Goal: Navigation & Orientation: Understand site structure

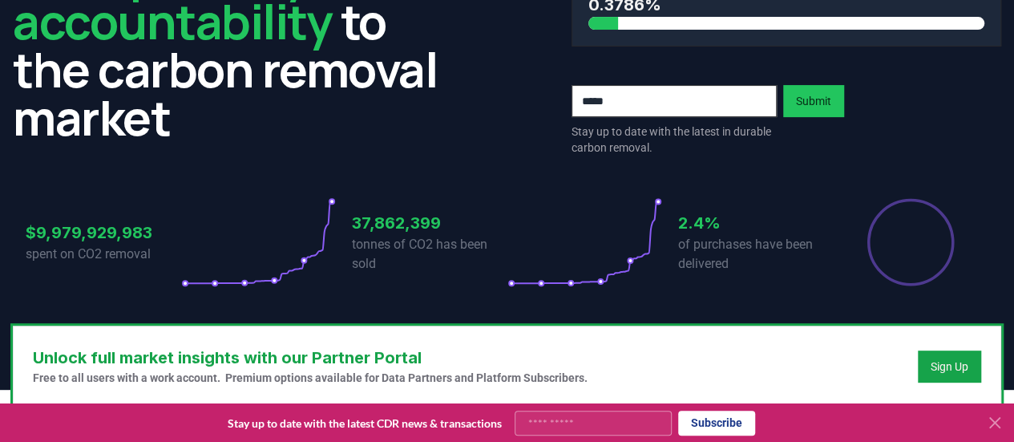
scroll to position [110, 0]
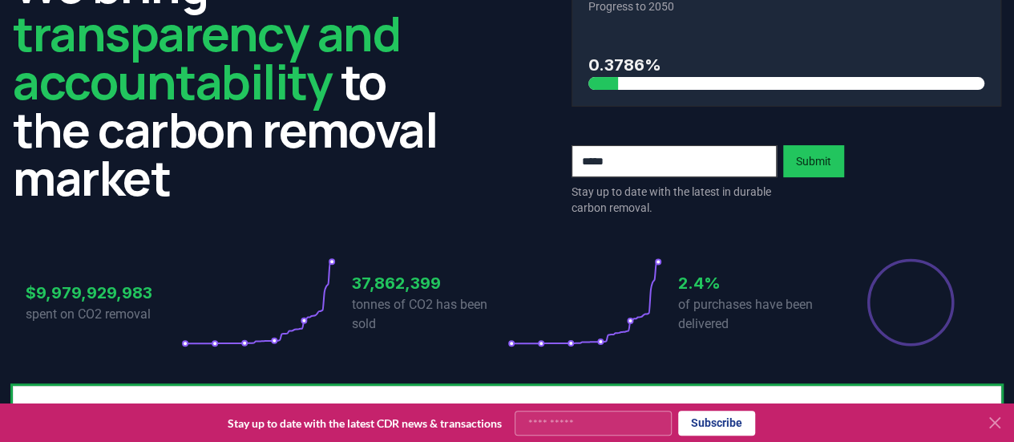
click at [998, 422] on icon at bounding box center [994, 422] width 19 height 19
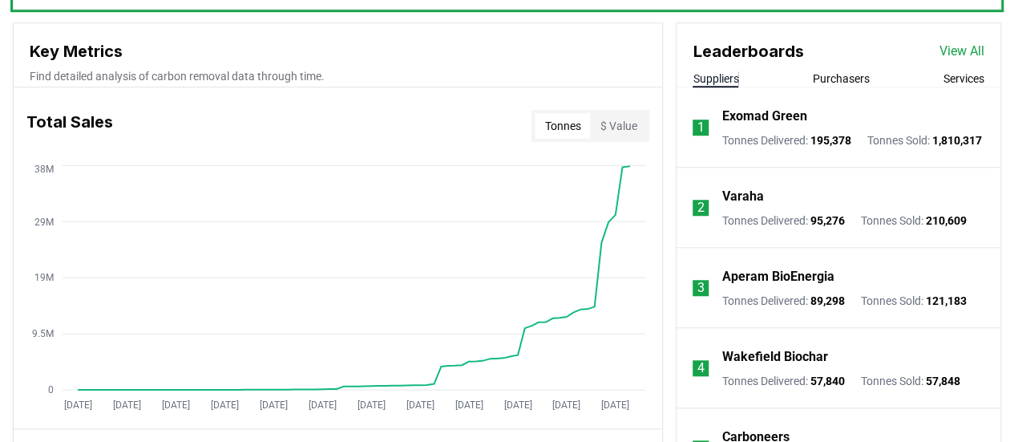
scroll to position [565, 0]
click at [837, 68] on div "Leaderboards View All Suppliers Purchasers Services" at bounding box center [838, 56] width 324 height 64
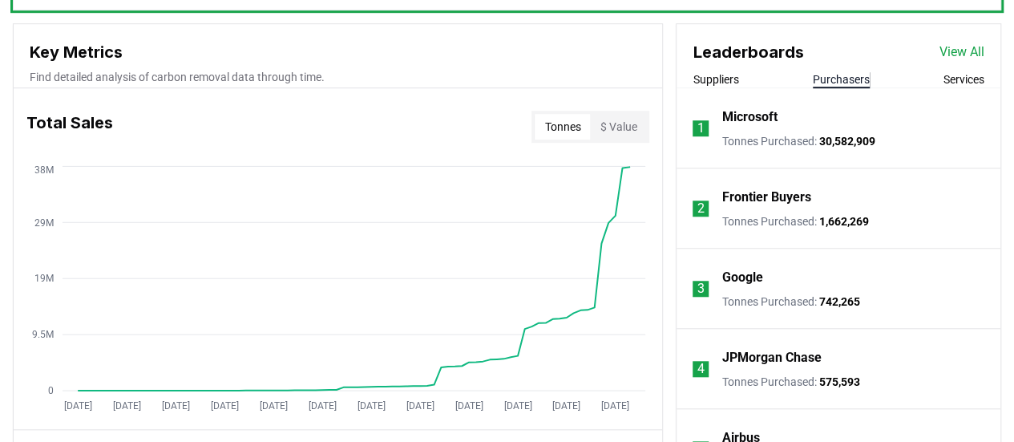
click at [836, 73] on button "Purchasers" at bounding box center [841, 79] width 57 height 16
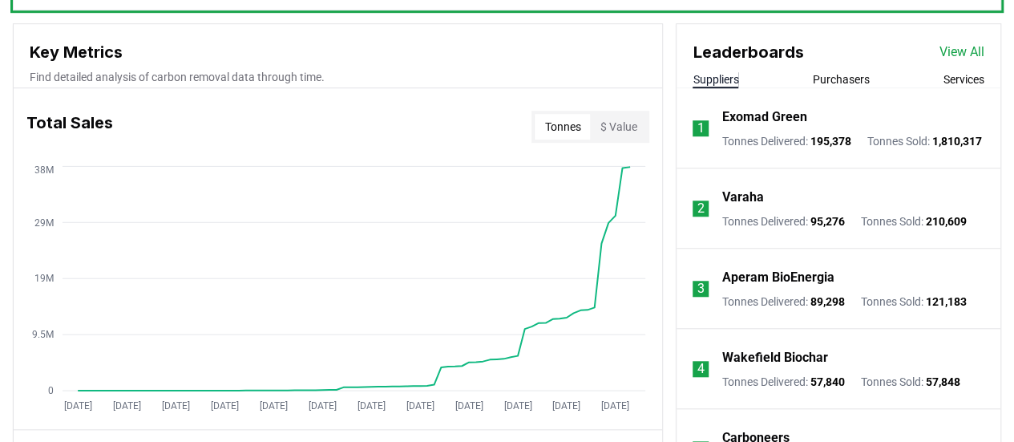
click at [730, 80] on button "Suppliers" at bounding box center [715, 79] width 46 height 16
click at [937, 79] on div "Suppliers Purchasers Services" at bounding box center [838, 79] width 324 height 17
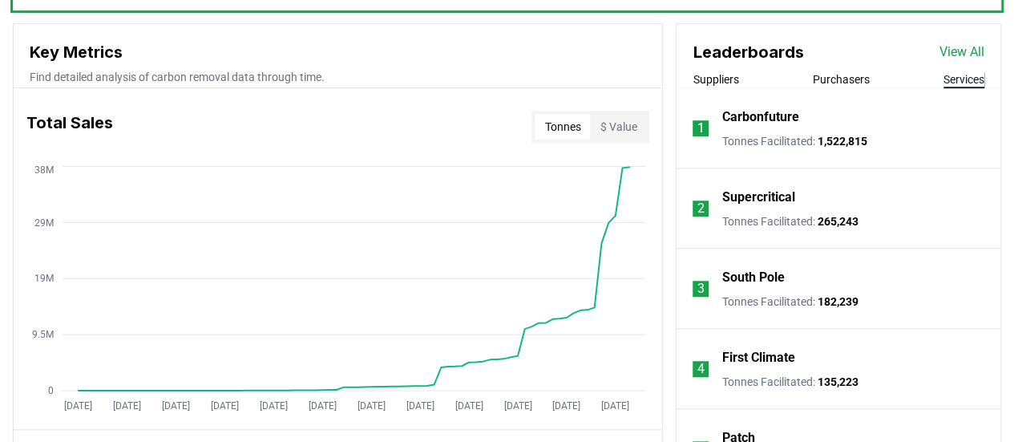
click at [946, 79] on button "Services" at bounding box center [963, 79] width 41 height 16
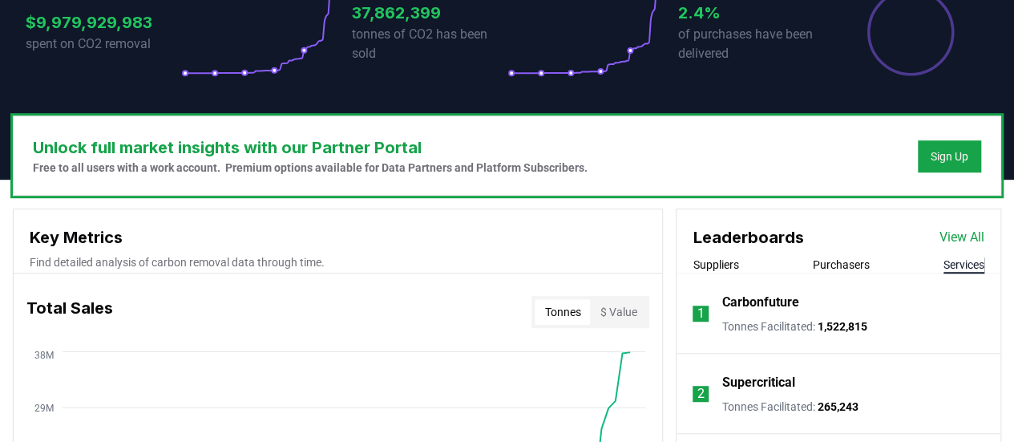
scroll to position [379, 0]
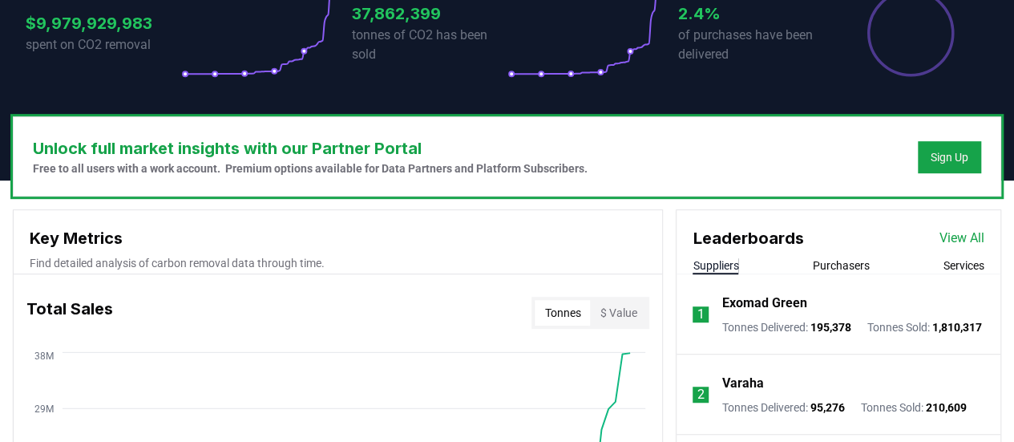
click at [716, 260] on button "Suppliers" at bounding box center [715, 265] width 46 height 16
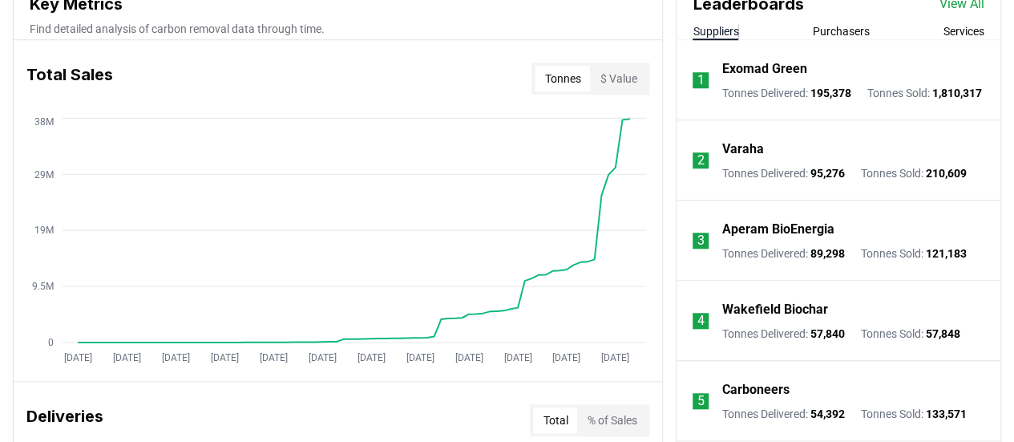
scroll to position [611, 0]
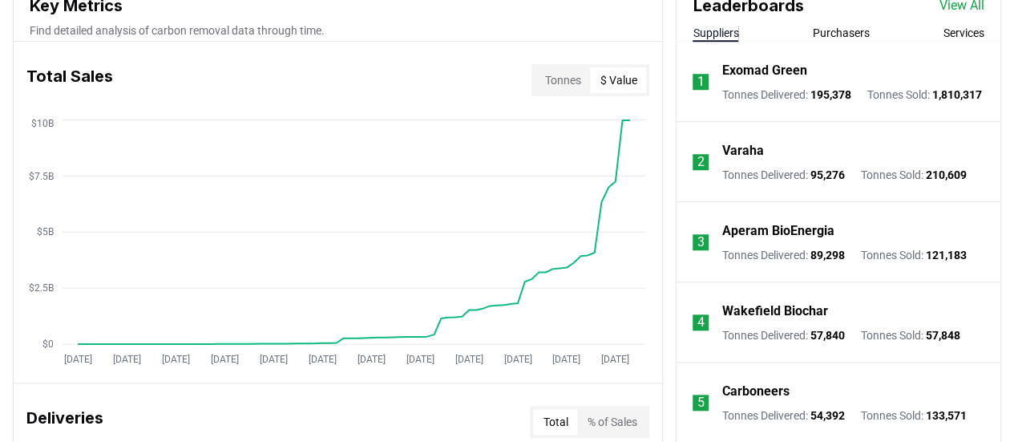
click at [615, 72] on button "$ Value" at bounding box center [618, 80] width 56 height 26
click at [556, 74] on button "Tonnes" at bounding box center [561, 80] width 55 height 26
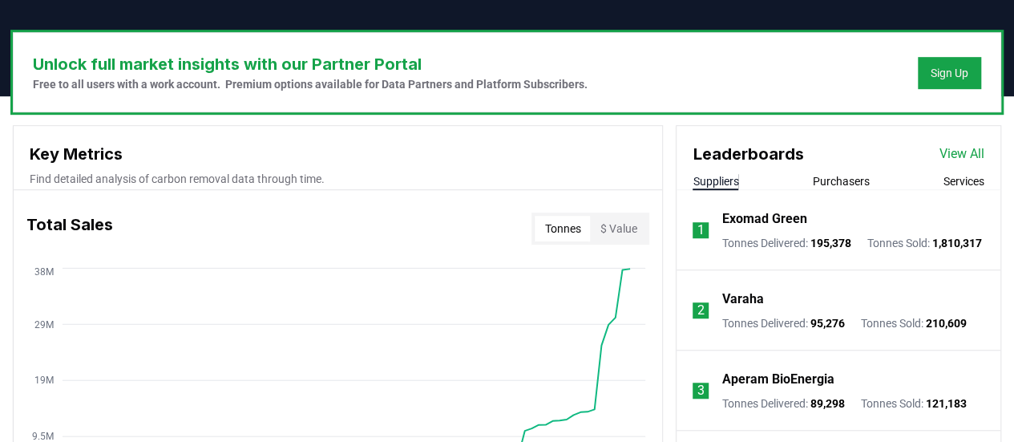
scroll to position [434, 0]
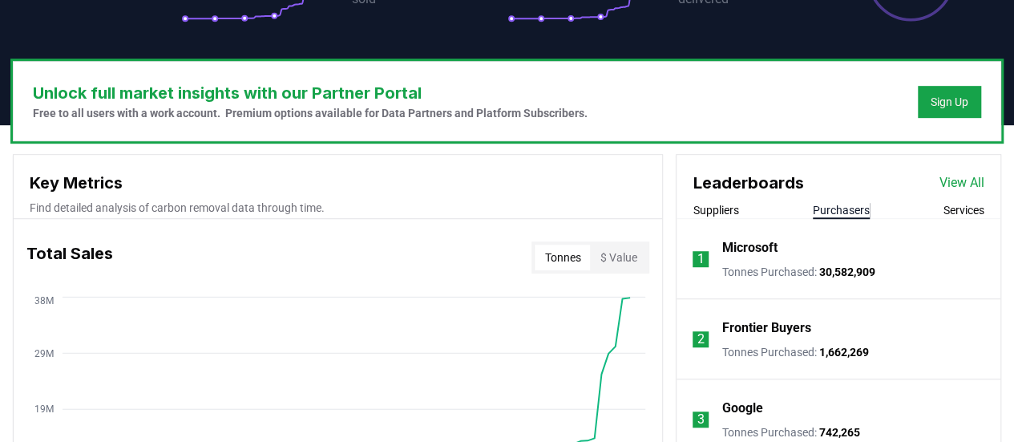
click at [830, 216] on button "Purchasers" at bounding box center [841, 210] width 57 height 16
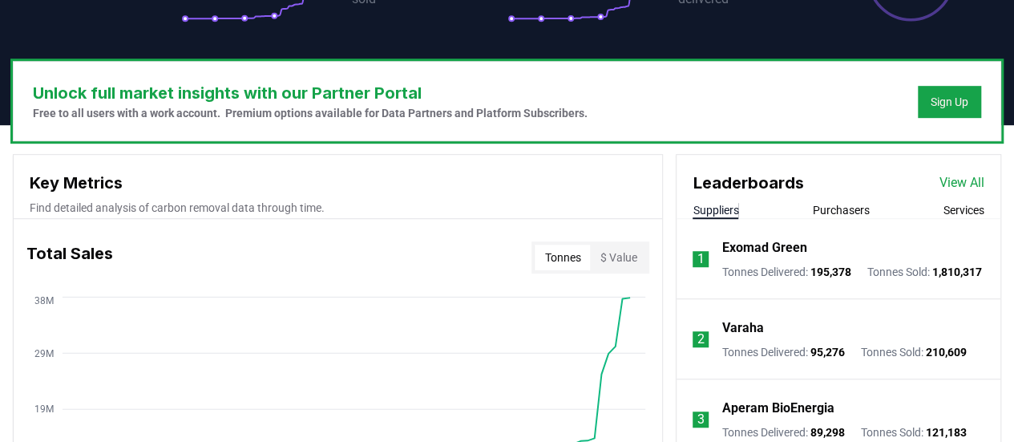
click at [734, 205] on button "Suppliers" at bounding box center [715, 210] width 46 height 16
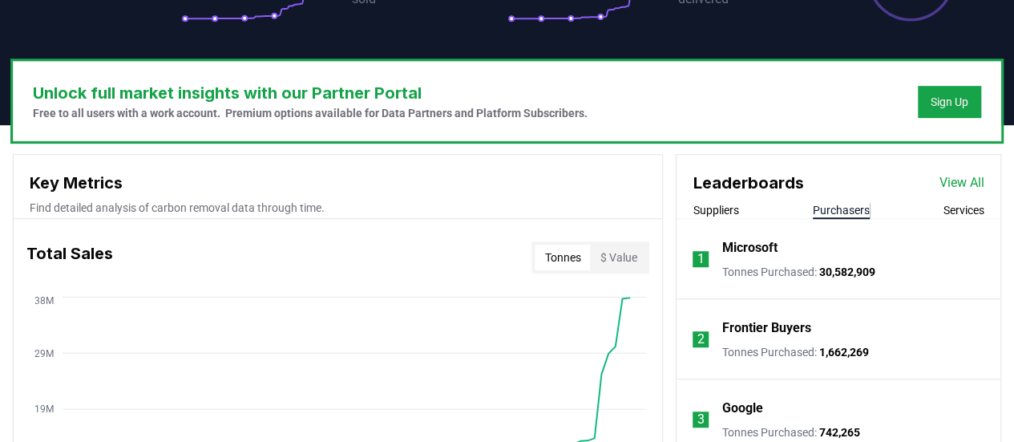
click at [843, 209] on button "Purchasers" at bounding box center [841, 210] width 57 height 16
click at [950, 209] on button "Services" at bounding box center [963, 210] width 41 height 16
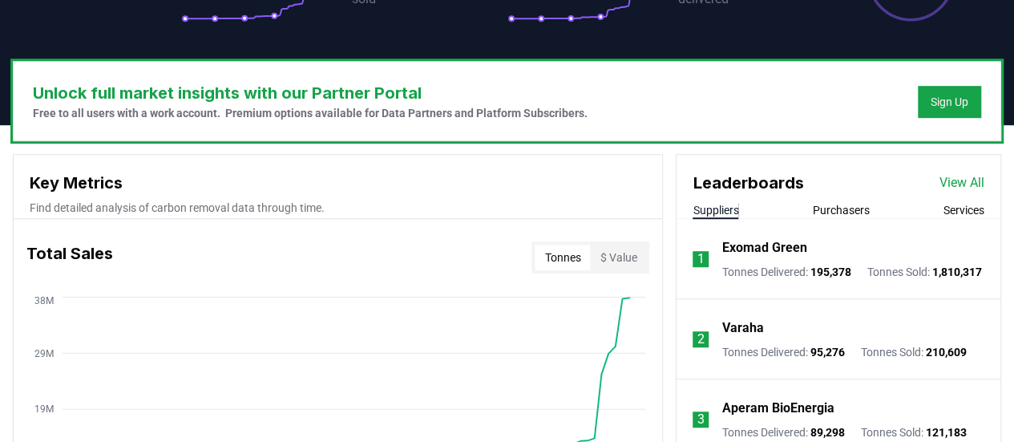
click at [736, 208] on button "Suppliers" at bounding box center [715, 210] width 46 height 16
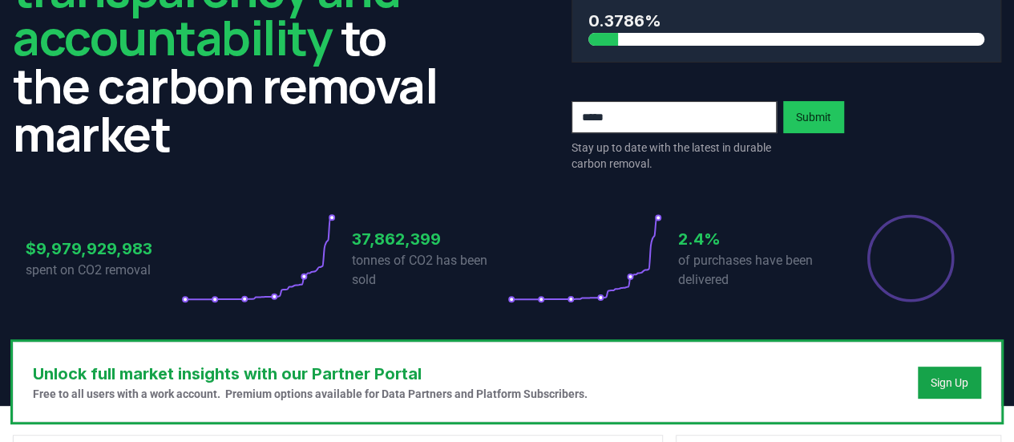
scroll to position [0, 0]
